Goal: Navigation & Orientation: Find specific page/section

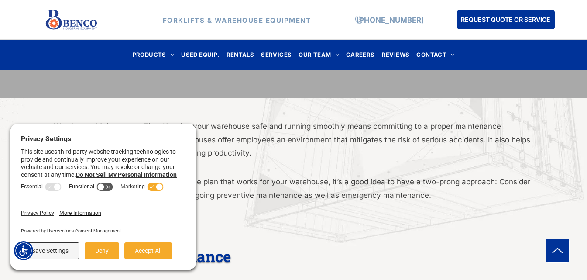
scroll to position [87, 0]
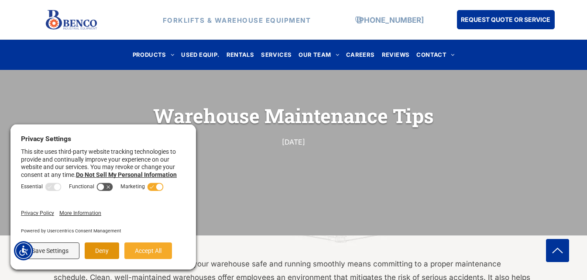
click at [91, 252] on button "Deny" at bounding box center [102, 250] width 34 height 17
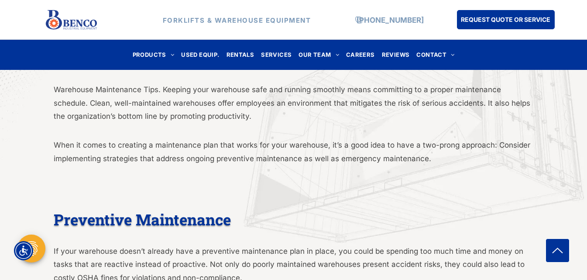
scroll to position [44, 0]
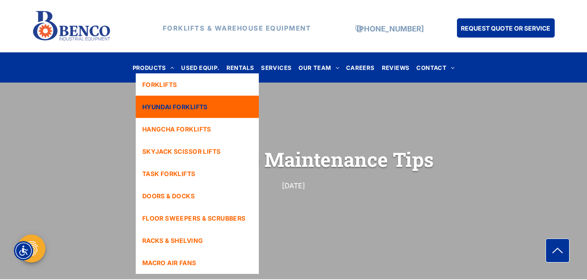
click at [167, 103] on span "HYUNDAI FORKLIFTS" at bounding box center [174, 106] width 65 height 9
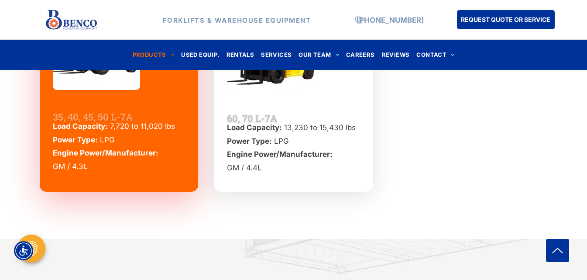
scroll to position [3055, 0]
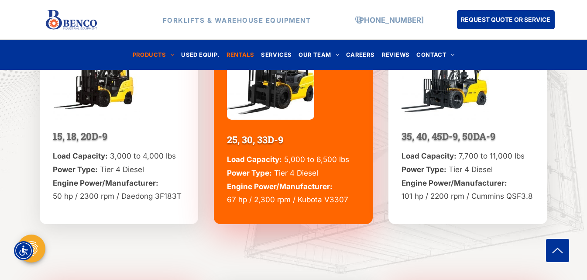
click at [238, 56] on span "RENTALS" at bounding box center [241, 55] width 28 height 12
